Goal: Task Accomplishment & Management: Manage account settings

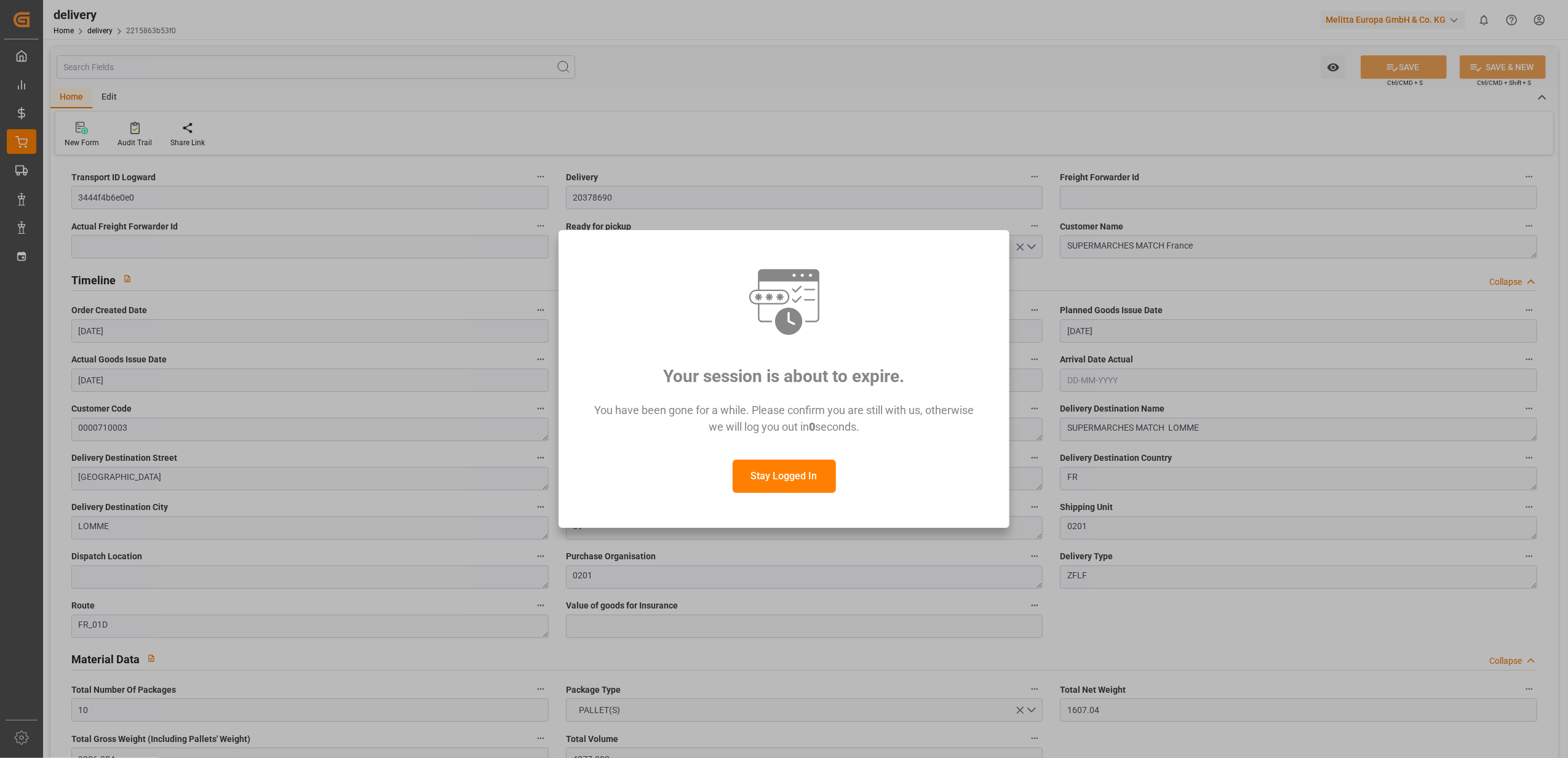
scroll to position [246, 0]
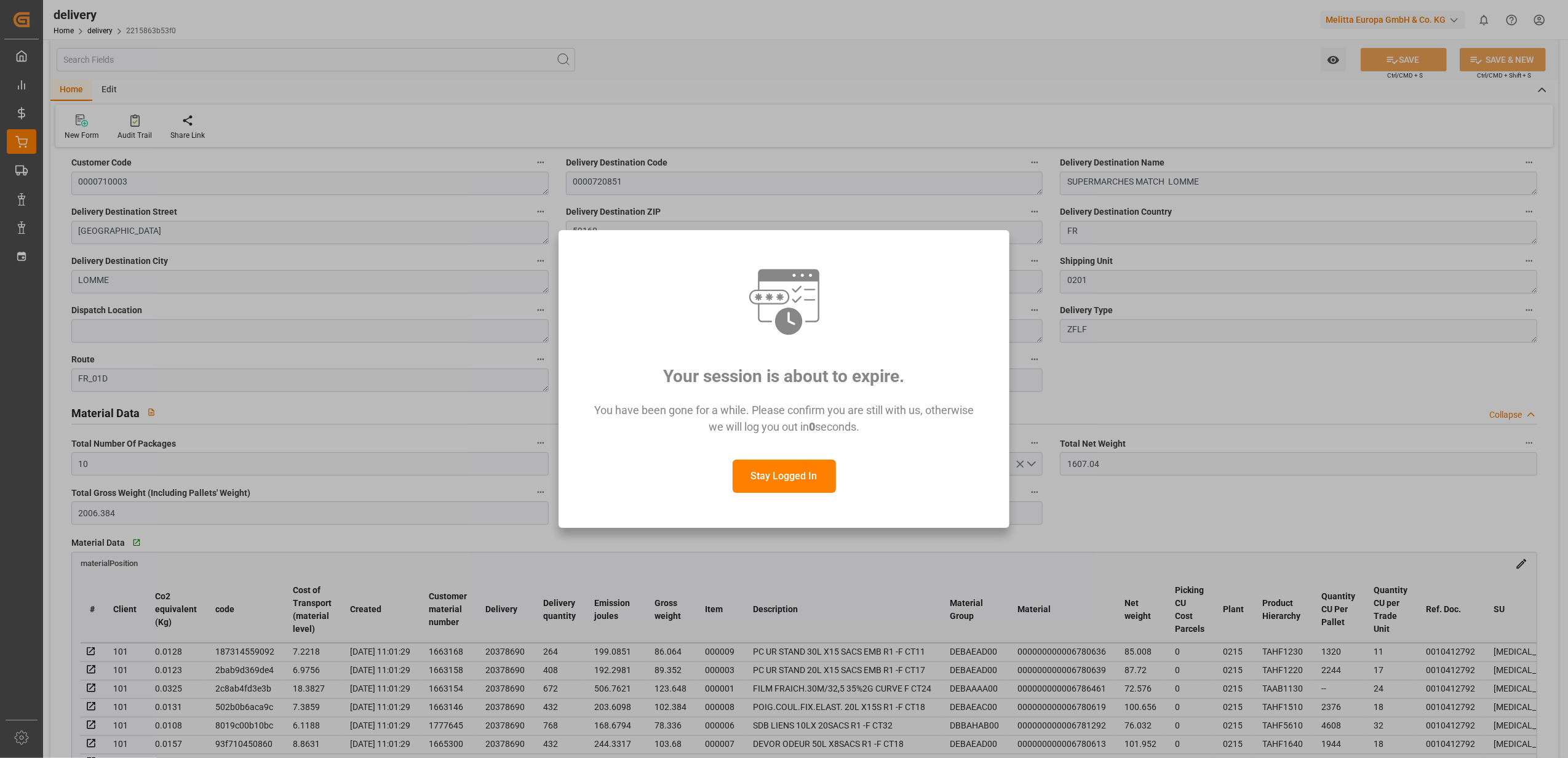
click at [772, 475] on button "Stay Logged In" at bounding box center [784, 476] width 103 height 33
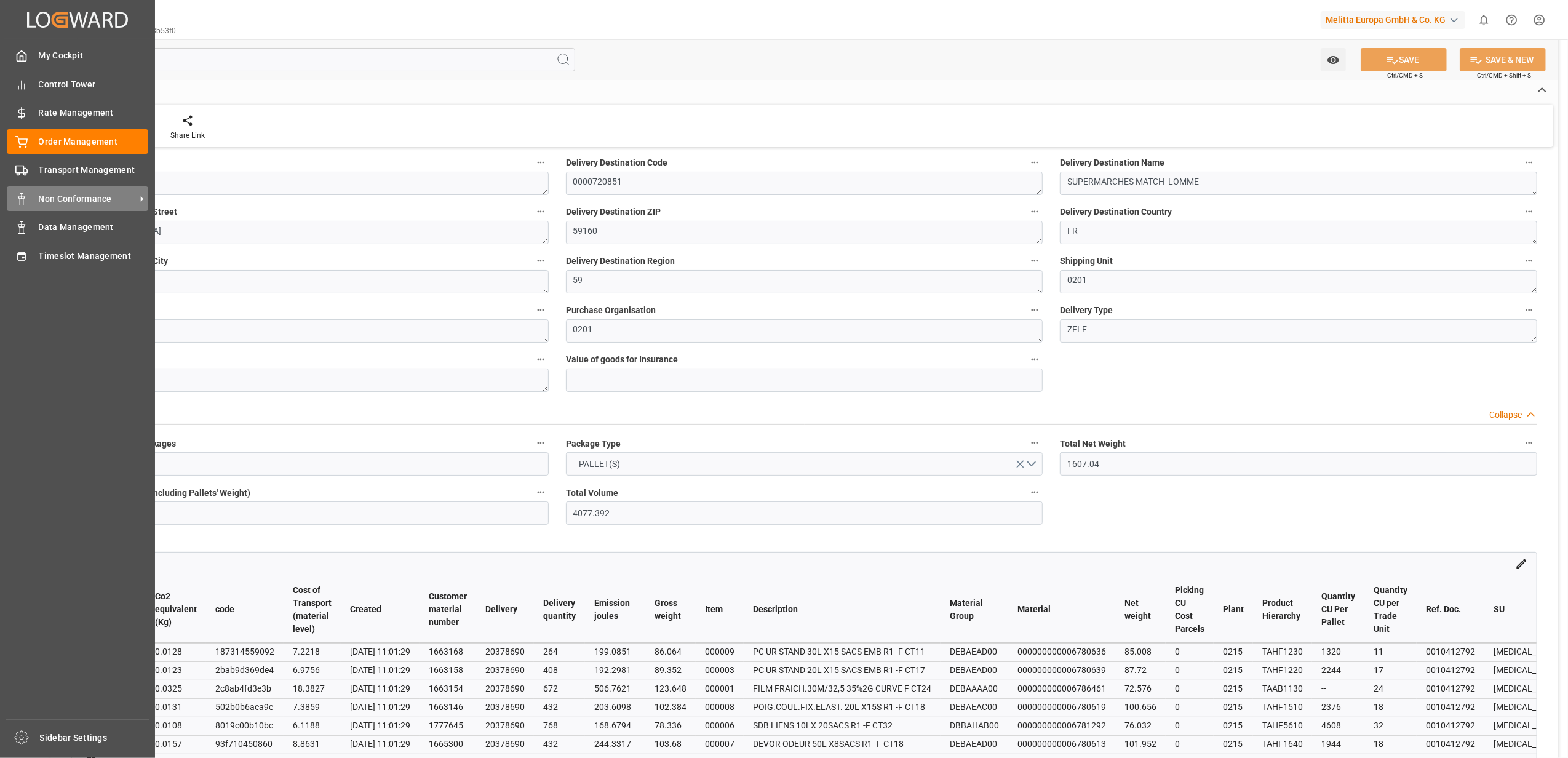
click at [55, 193] on span "Non Conformance" at bounding box center [88, 199] width 97 height 13
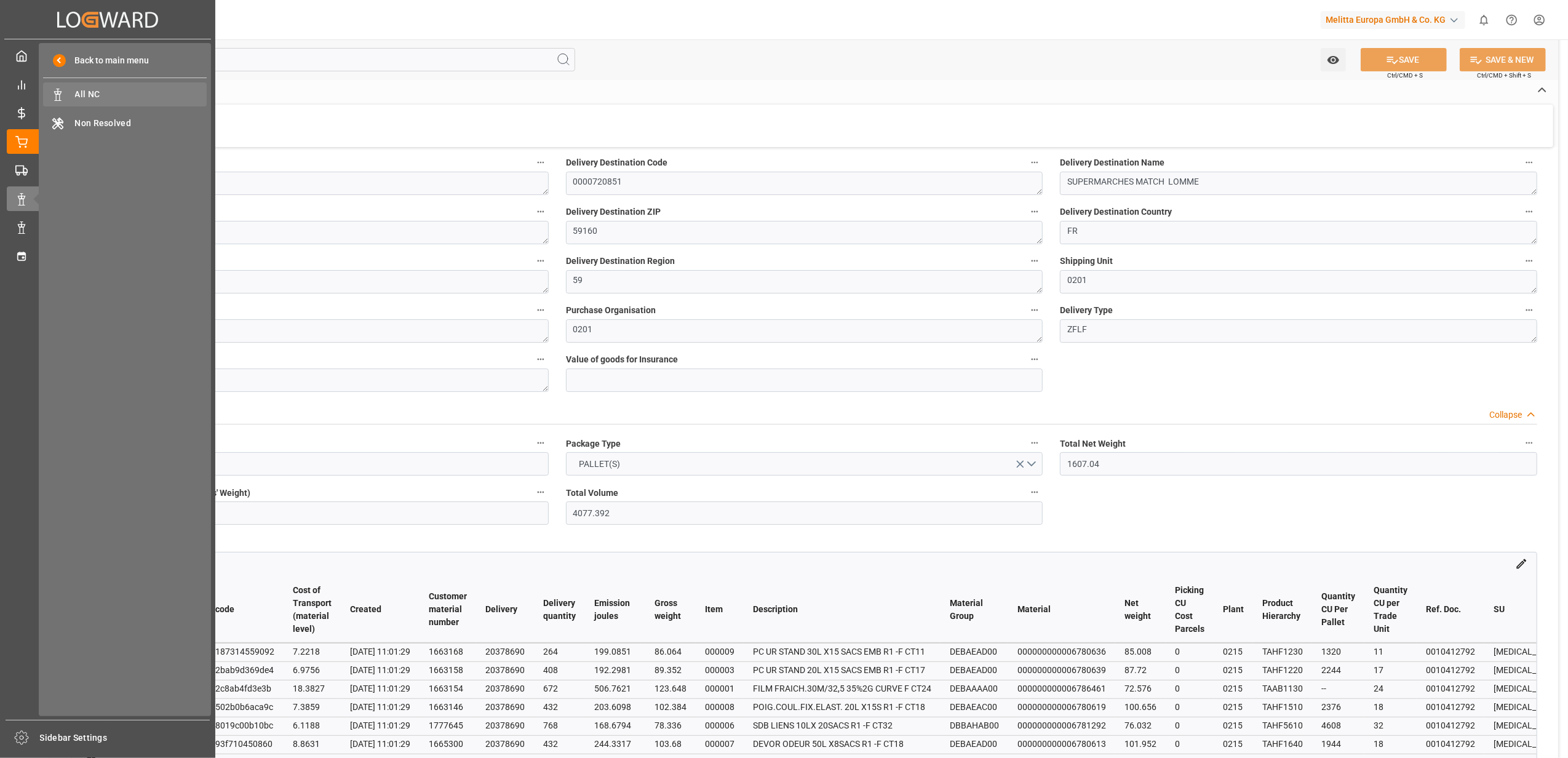
click at [84, 96] on span "All NC" at bounding box center [141, 93] width 132 height 13
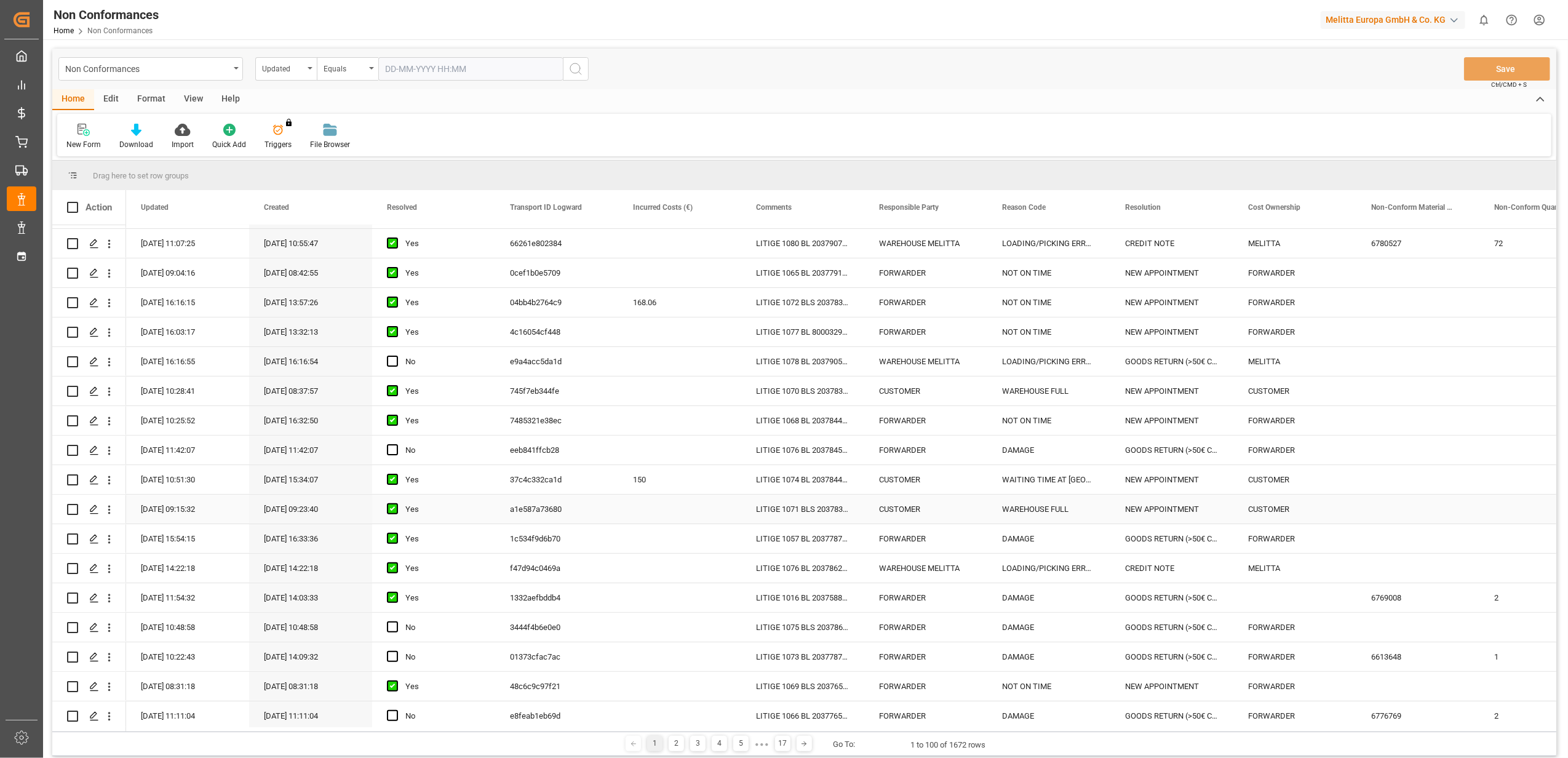
scroll to position [328, 0]
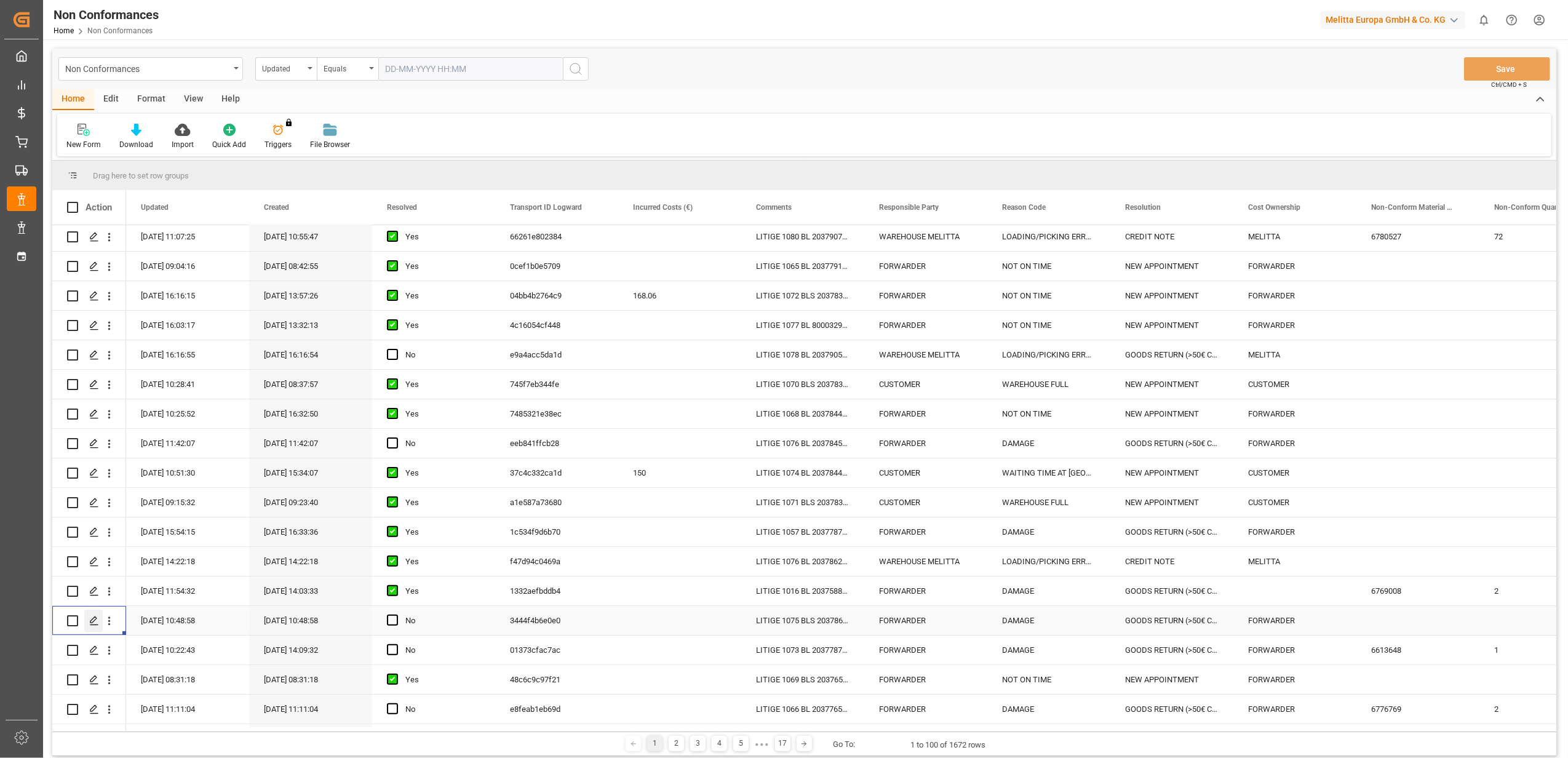
click at [94, 619] on icon "Press SPACE to select this row." at bounding box center [94, 621] width 10 height 10
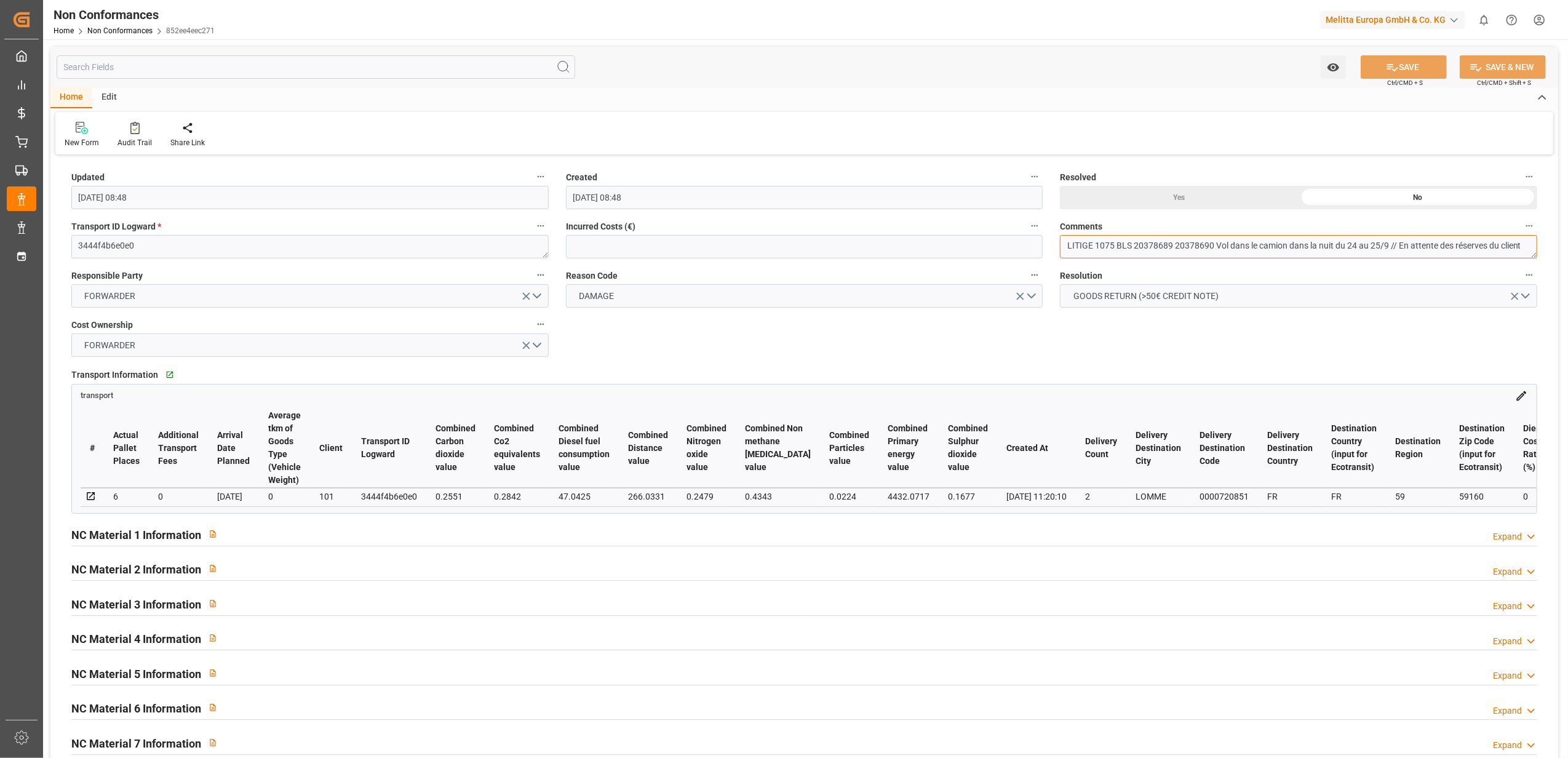
drag, startPoint x: 1526, startPoint y: 242, endPoint x: 1401, endPoint y: 248, distance: 125.1
click at [1401, 248] on textarea "LITIGE 1075 BLS 20378689 20378690 Vol dans le camion dans la nuit du 24 au 25/9…" at bounding box center [1298, 246] width 477 height 23
type textarea "LITIGE 1075 BLS 20378689 20378690 Vol dans le camion dans la nuit du 24 au 25/9…"
click at [1388, 70] on icon at bounding box center [1392, 67] width 13 height 13
type input "[DATE] 13:10"
